Goal: Task Accomplishment & Management: Complete application form

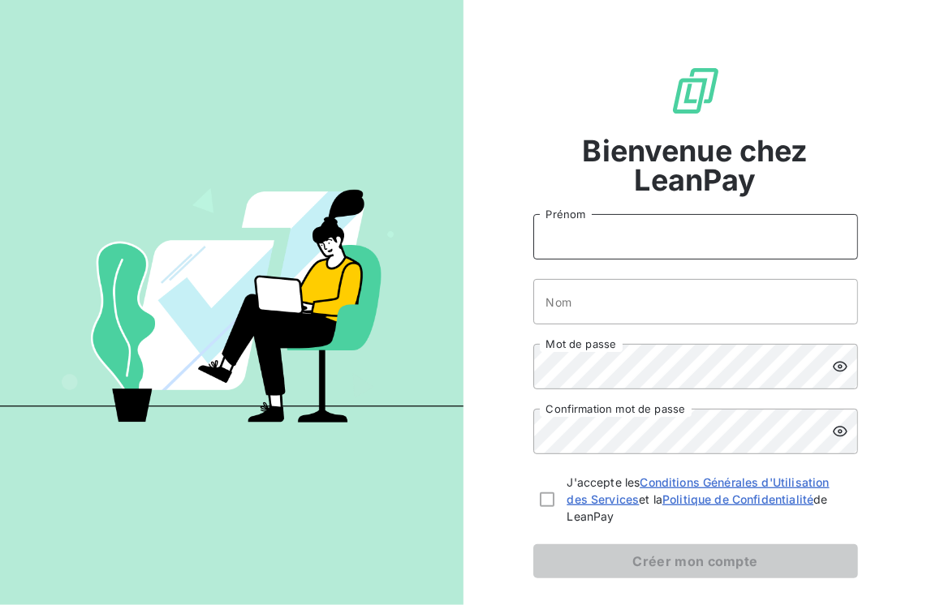
click at [644, 245] on input "Prénom" at bounding box center [695, 236] width 325 height 45
type input "[PERSON_NAME]"
click at [597, 307] on input "Nom" at bounding box center [695, 301] width 325 height 45
type input "KUETESONWA"
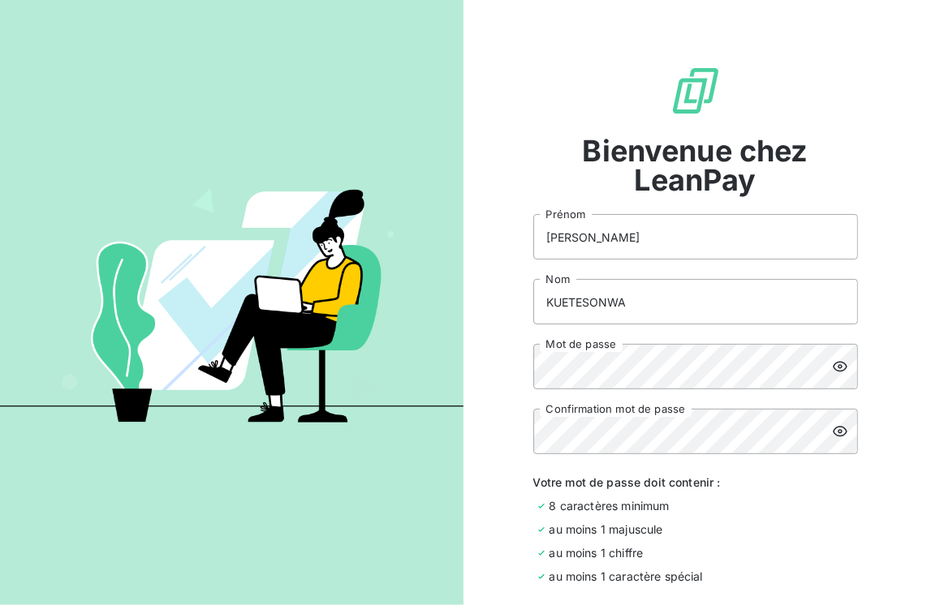
click at [833, 364] on icon at bounding box center [840, 367] width 15 height 11
click at [461, 364] on div "Bienvenue chez LeanPay [PERSON_NAME] KUETESONWA Nom Mot de passe Confirmation m…" at bounding box center [463, 302] width 927 height 605
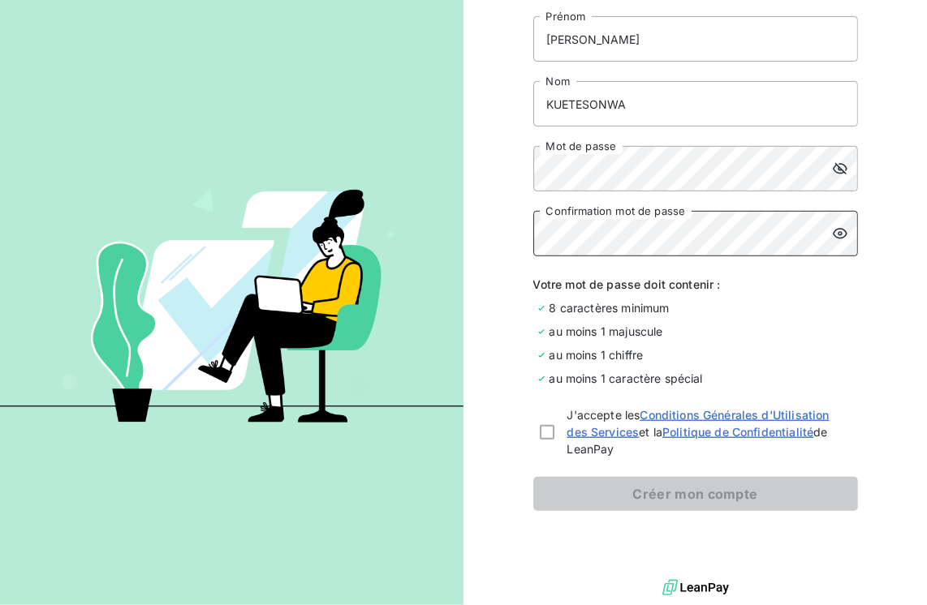
scroll to position [199, 0]
drag, startPoint x: 538, startPoint y: 431, endPoint x: 557, endPoint y: 443, distance: 22.3
click at [540, 431] on div at bounding box center [547, 431] width 15 height 15
checkbox input "true"
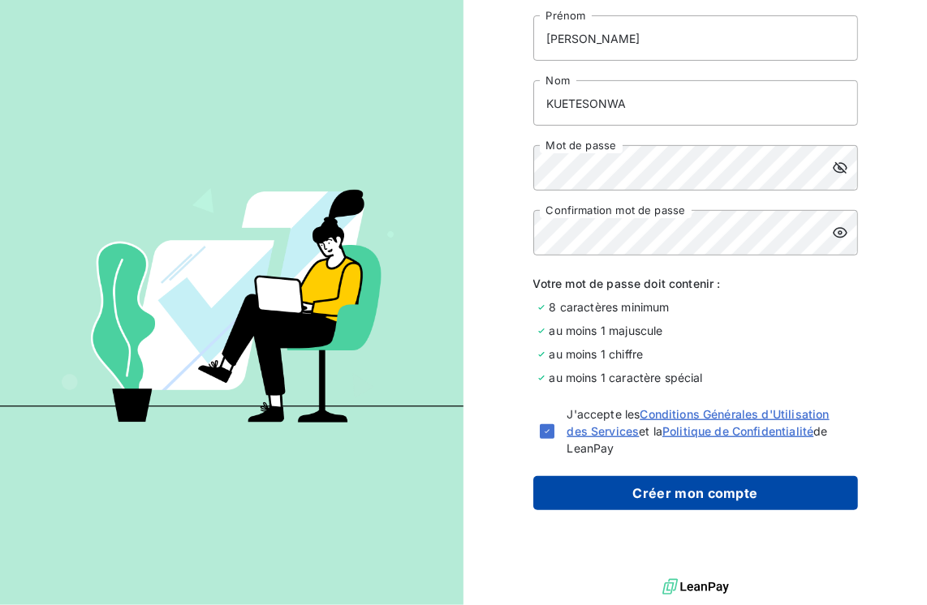
click at [704, 498] on button "Créer mon compte" at bounding box center [695, 493] width 325 height 34
